Goal: Check status: Check status

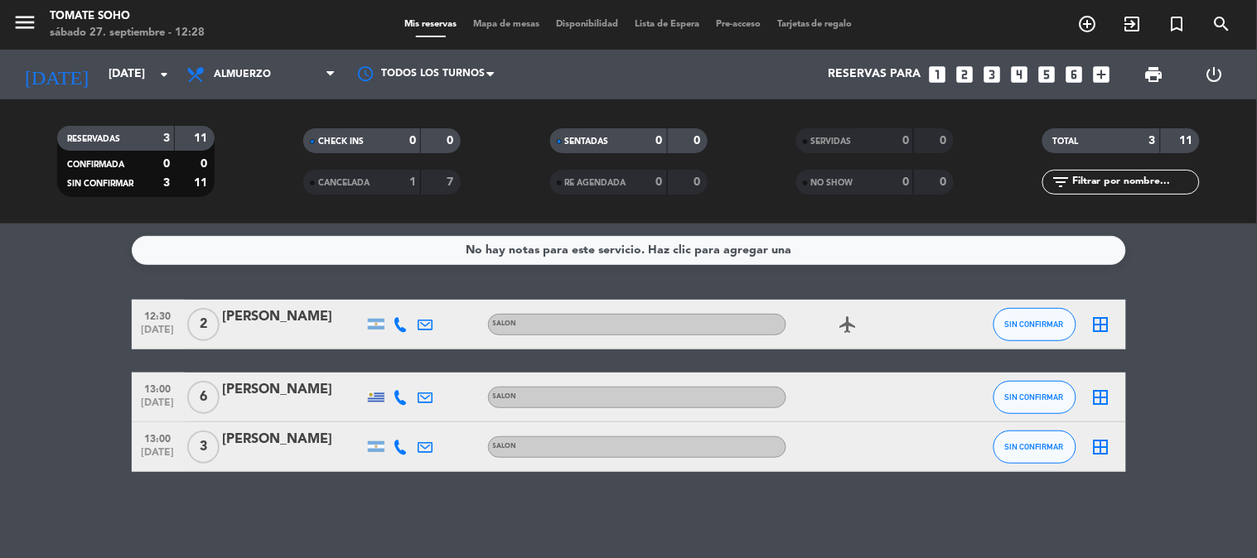
click at [848, 321] on icon "airplanemode_active" at bounding box center [849, 325] width 20 height 20
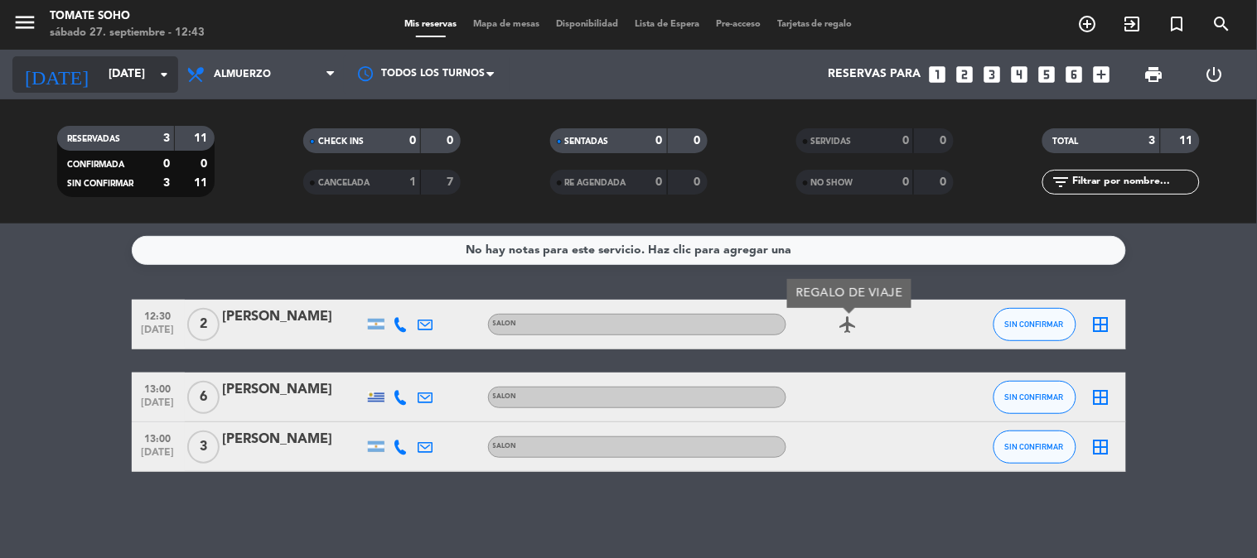
click at [143, 76] on input "[DATE]" at bounding box center [178, 75] width 157 height 30
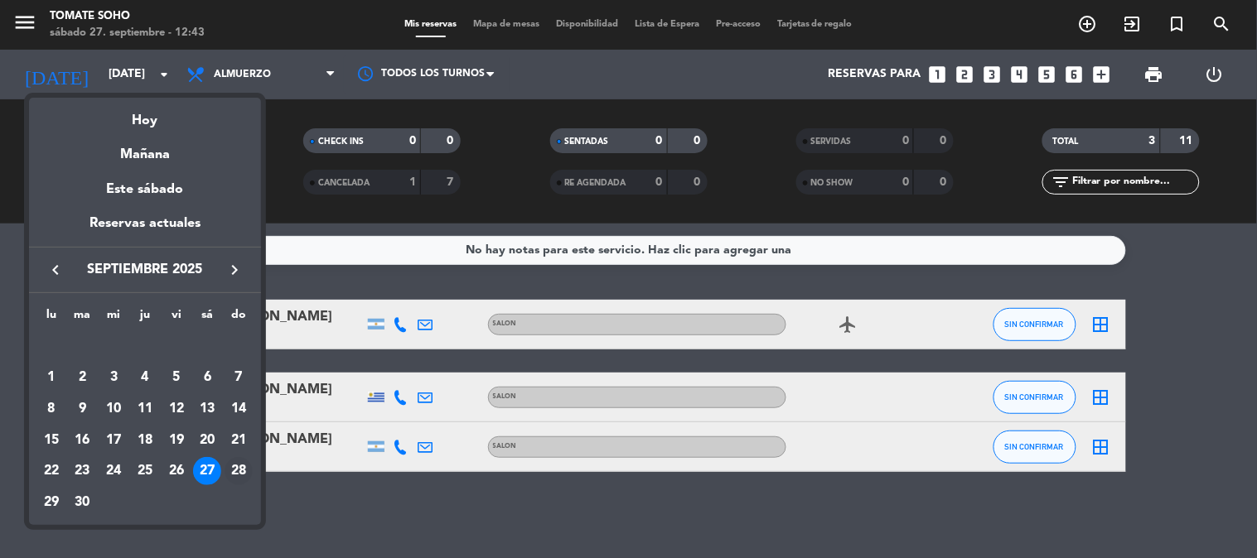
click at [236, 462] on div "28" at bounding box center [239, 471] width 28 height 28
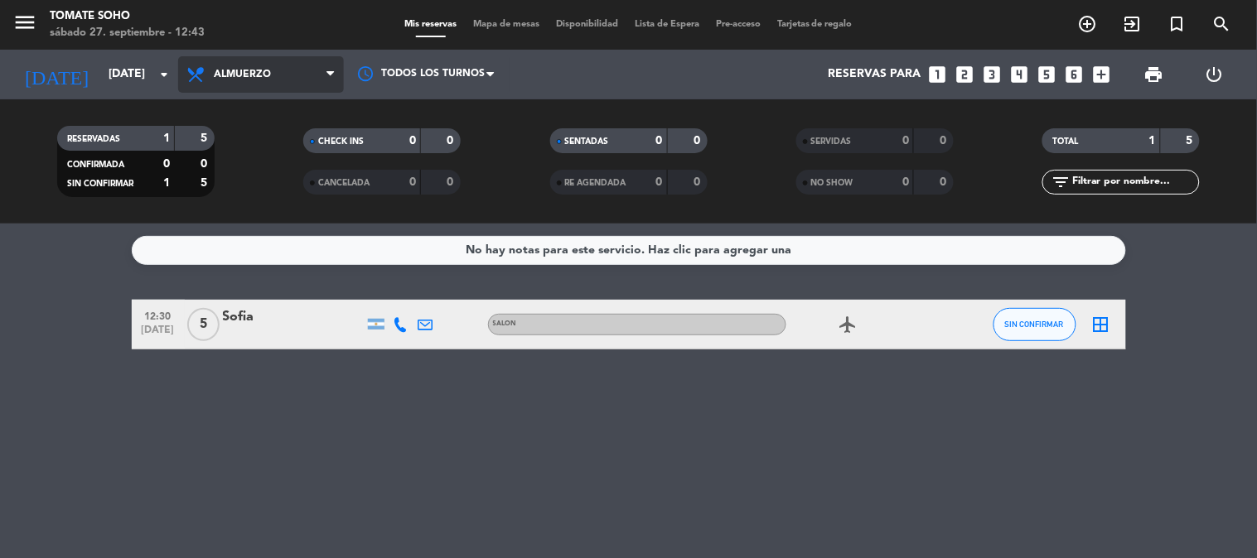
drag, startPoint x: 255, startPoint y: 56, endPoint x: 253, endPoint y: 69, distance: 12.7
click at [257, 56] on span "Almuerzo" at bounding box center [261, 74] width 166 height 36
click at [228, 176] on div "menu Tomate Soho [DATE] 27. septiembre - 12:43 Mis reservas Mapa de mesas Dispo…" at bounding box center [628, 112] width 1257 height 224
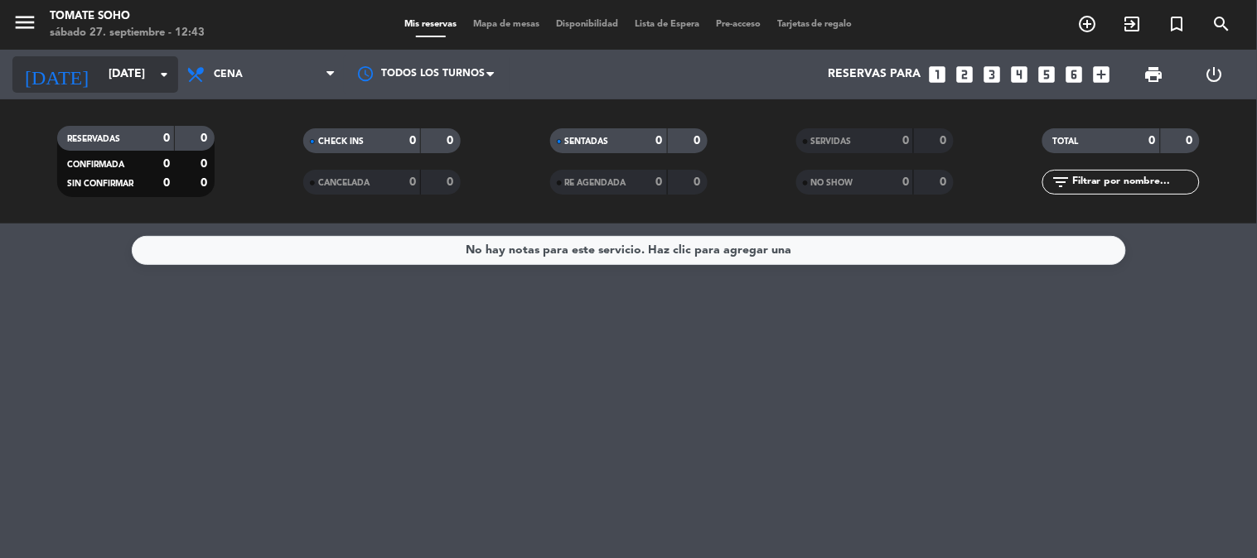
click at [159, 77] on icon "arrow_drop_down" at bounding box center [164, 75] width 20 height 20
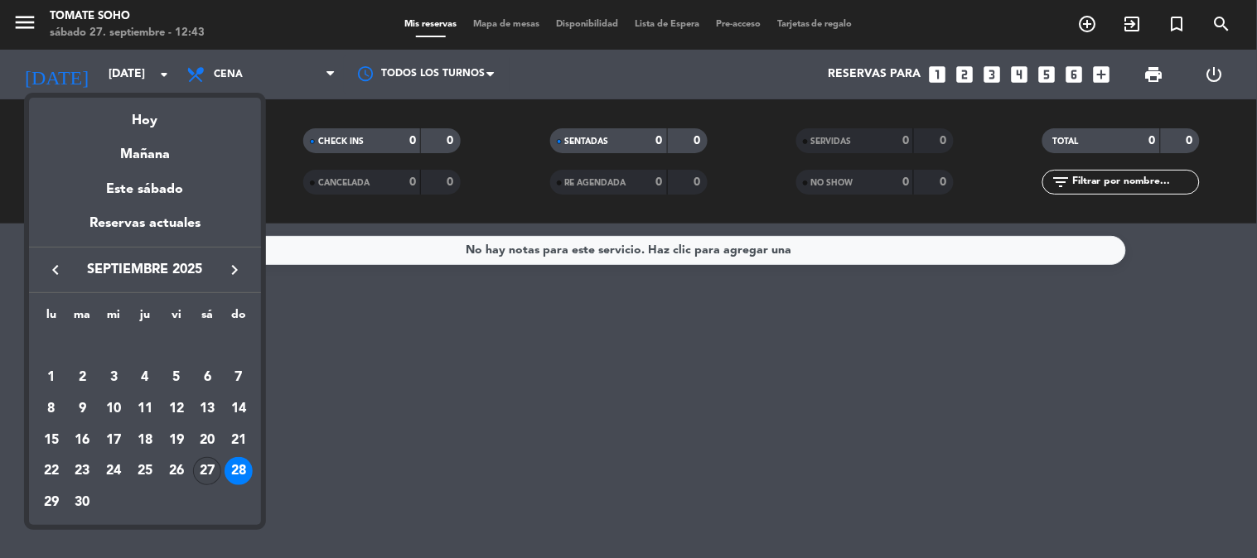
click at [202, 468] on div "27" at bounding box center [207, 471] width 28 height 28
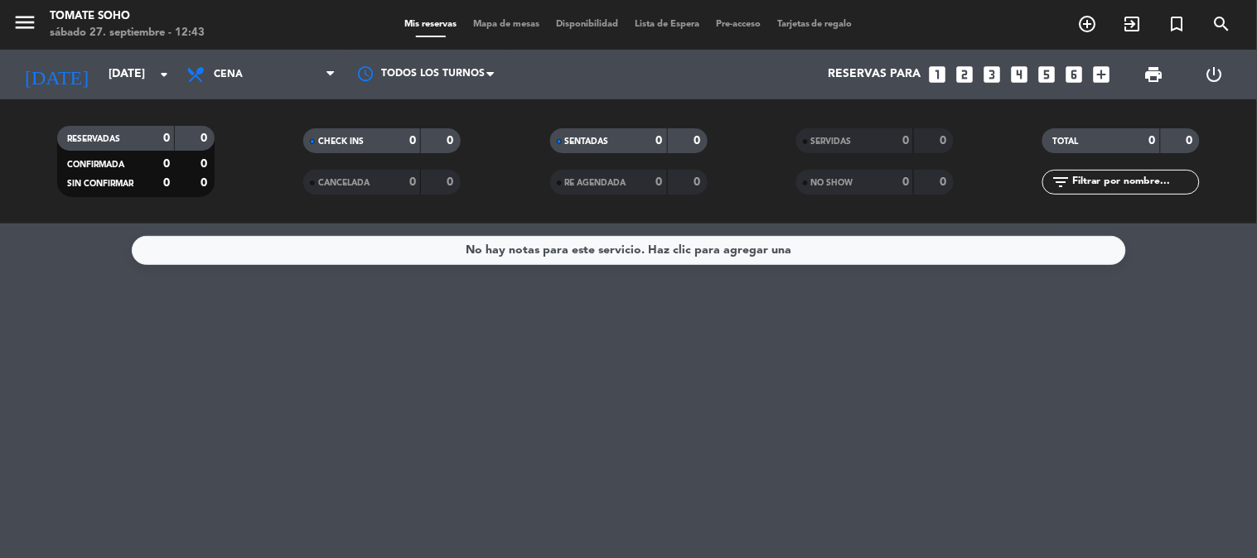
type input "[DATE]"
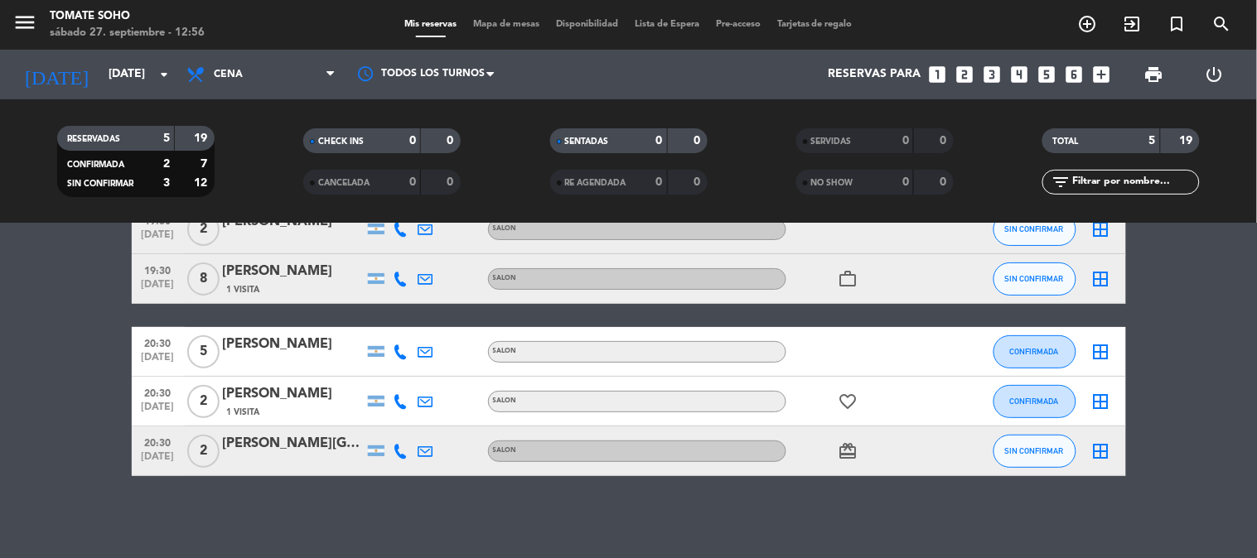
scroll to position [3, 0]
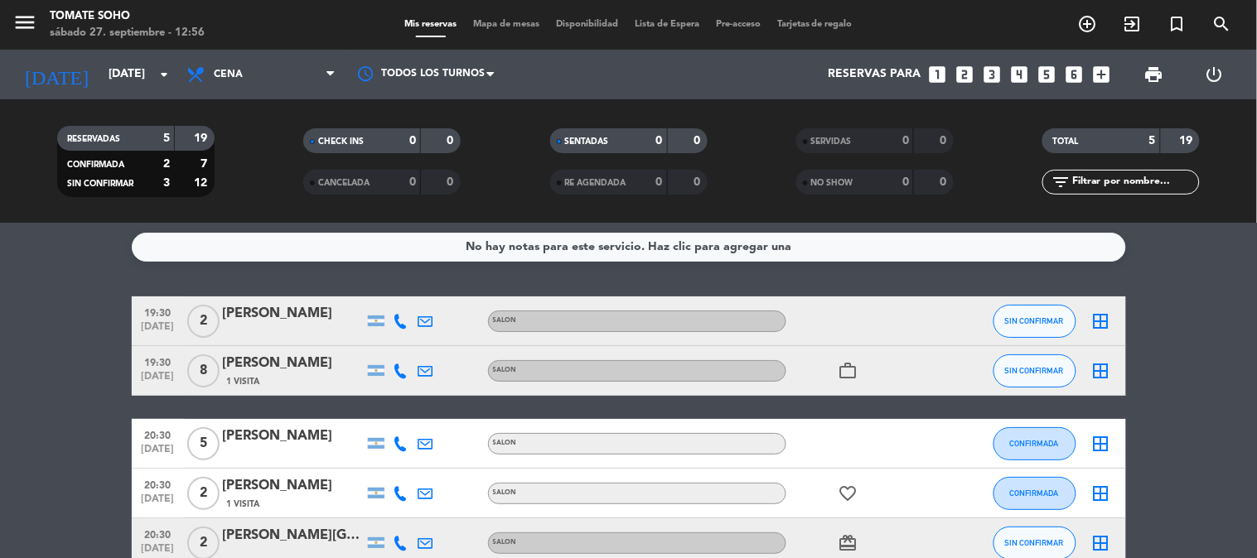
click at [855, 370] on icon "work_outline" at bounding box center [849, 371] width 20 height 20
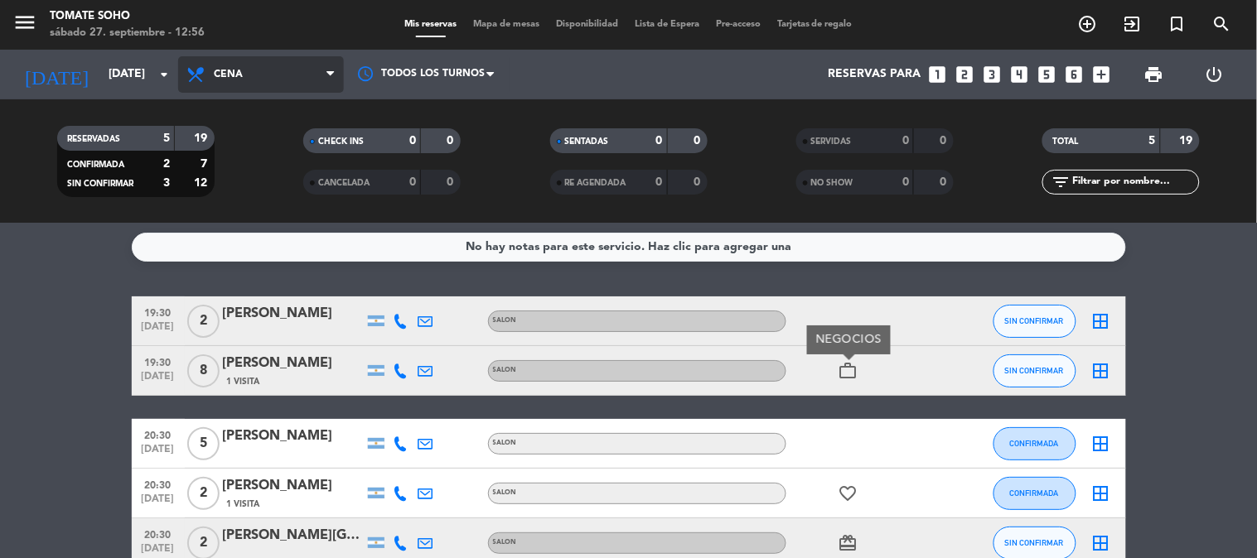
click at [299, 70] on span "Cena" at bounding box center [261, 74] width 166 height 36
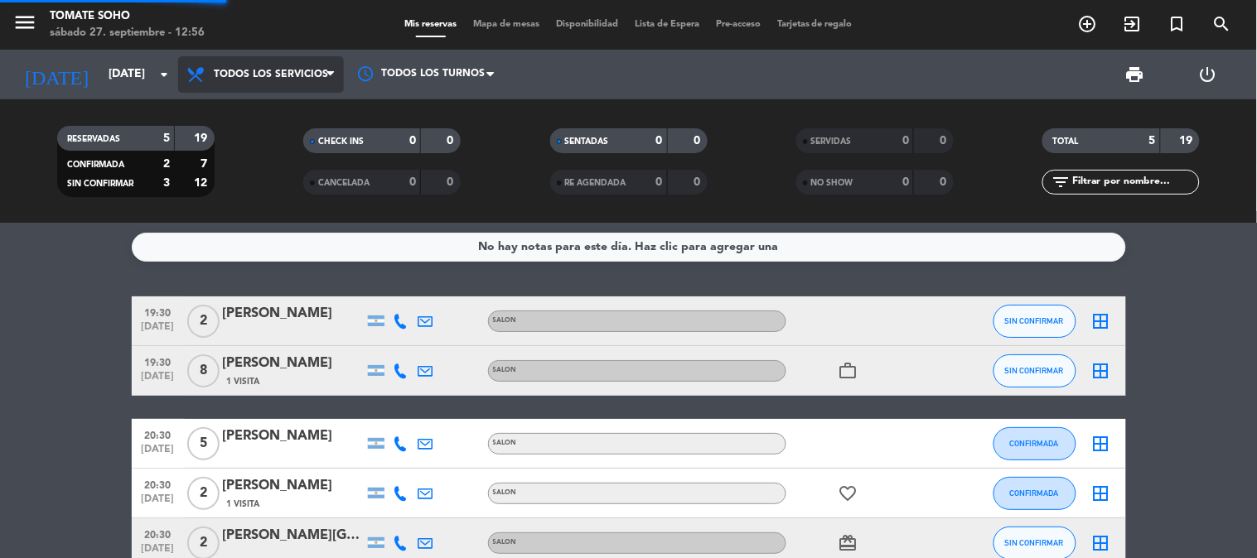
click at [276, 105] on div "menu Tomate Soho [DATE] 27. septiembre - 12:56 Mis reservas Mapa de mesas Dispo…" at bounding box center [628, 112] width 1257 height 224
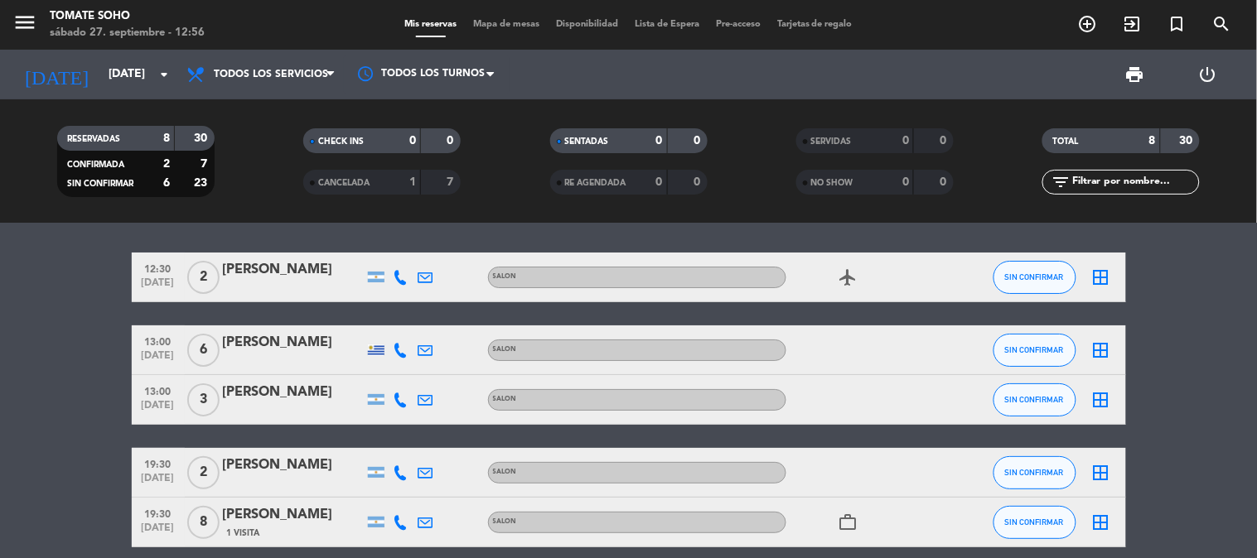
scroll to position [0, 0]
